Goal: Use online tool/utility: Utilize a website feature to perform a specific function

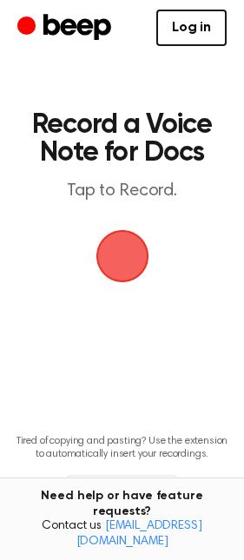
click at [116, 267] on span "button" at bounding box center [122, 256] width 56 height 56
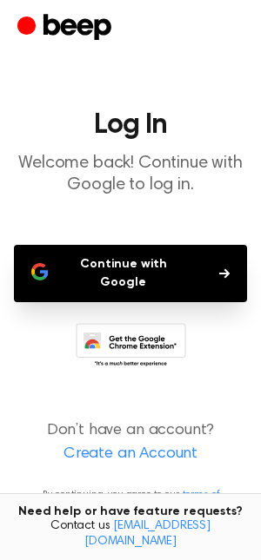
click at [57, 274] on button "Continue with Google" at bounding box center [130, 273] width 233 height 57
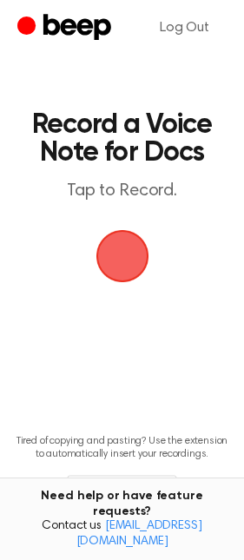
click at [116, 245] on span "button" at bounding box center [122, 255] width 79 height 79
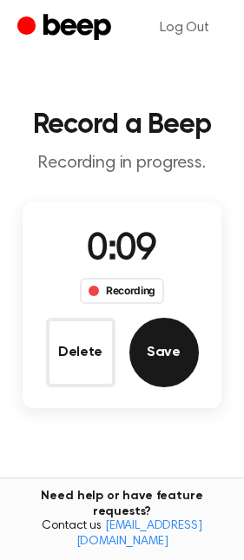
click at [160, 354] on button "Save" at bounding box center [163, 352] width 69 height 69
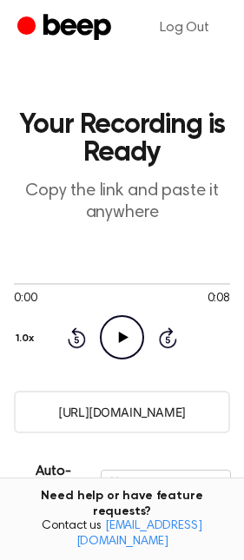
click at [131, 318] on circle at bounding box center [122, 337] width 43 height 43
